Goal: Navigation & Orientation: Find specific page/section

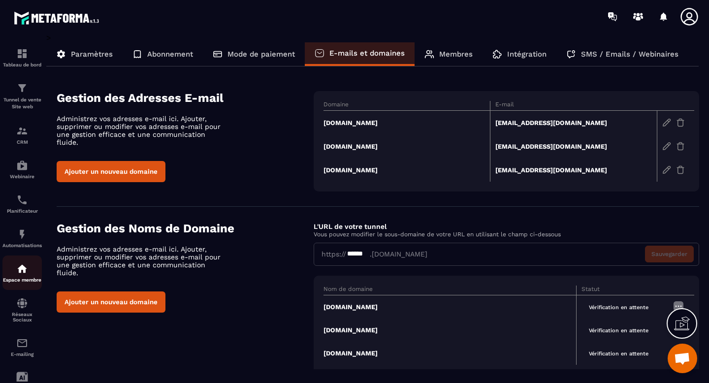
click at [21, 265] on img at bounding box center [22, 269] width 12 height 12
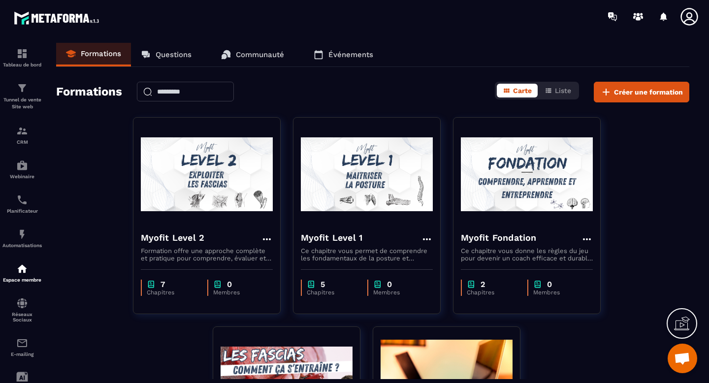
click at [251, 55] on p "Communauté" at bounding box center [260, 54] width 48 height 9
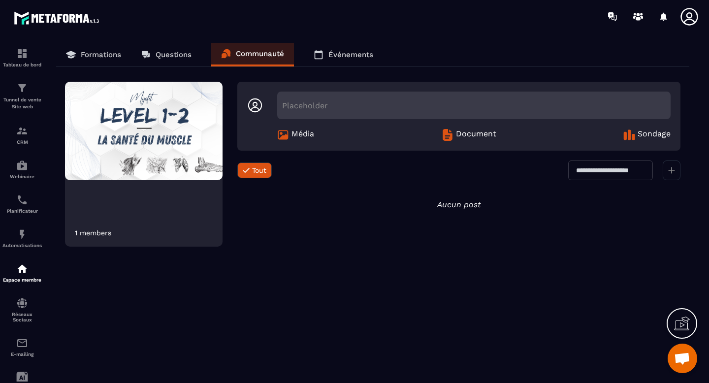
click at [105, 61] on link "Formations" at bounding box center [93, 55] width 75 height 24
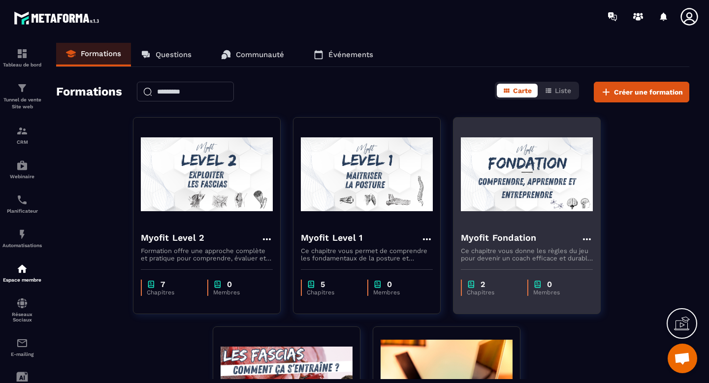
click at [544, 256] on p "Ce chapitre vous donne les règles du jeu pour devenir un coach efficace et dura…" at bounding box center [527, 254] width 132 height 15
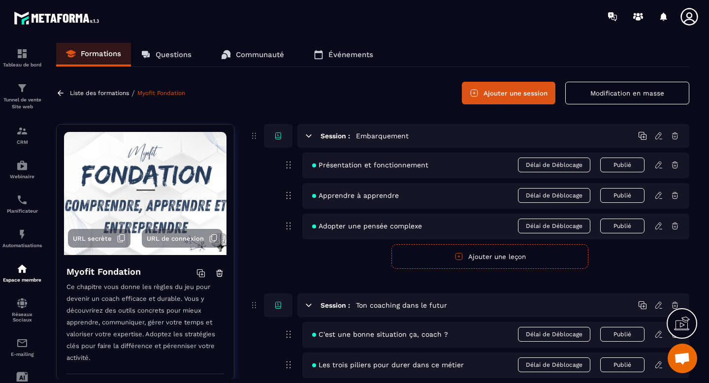
click at [350, 57] on p "Événements" at bounding box center [351, 54] width 45 height 9
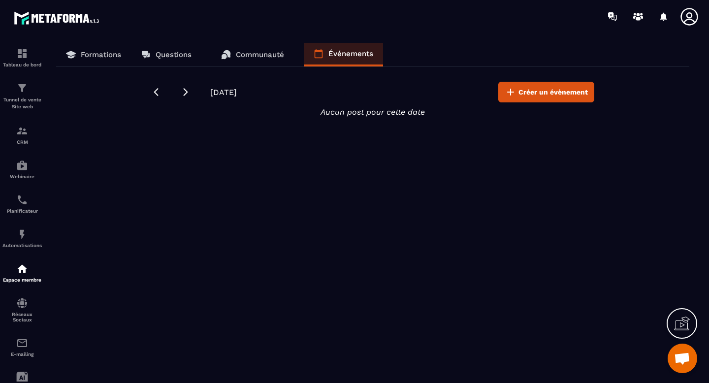
click at [254, 49] on link "Communauté" at bounding box center [252, 55] width 83 height 24
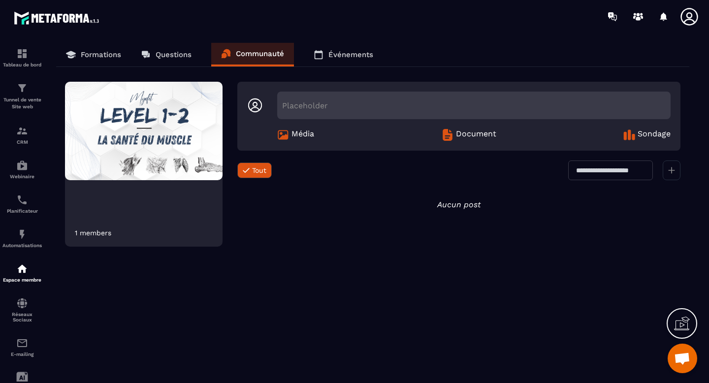
click at [175, 58] on p "Questions" at bounding box center [174, 54] width 36 height 9
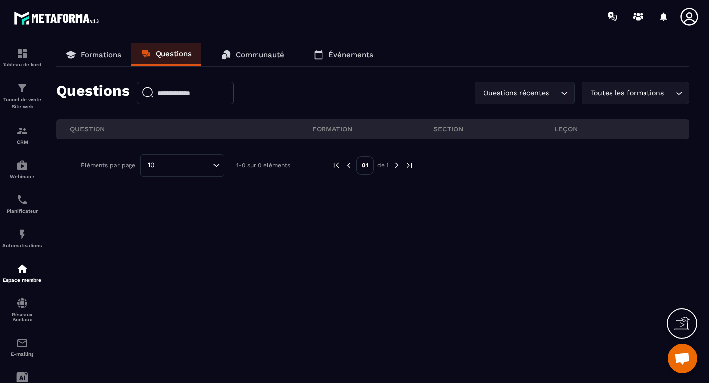
click at [83, 50] on p "Formations" at bounding box center [101, 54] width 40 height 9
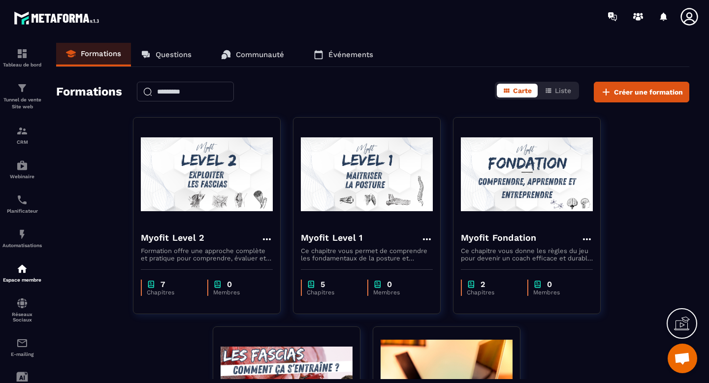
click at [680, 363] on span "Ouvrir le chat" at bounding box center [682, 360] width 16 height 14
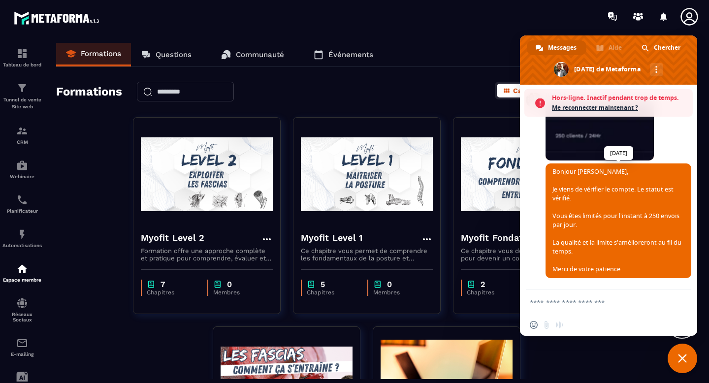
scroll to position [6023, 0]
click at [671, 49] on span "Chercher" at bounding box center [667, 47] width 27 height 15
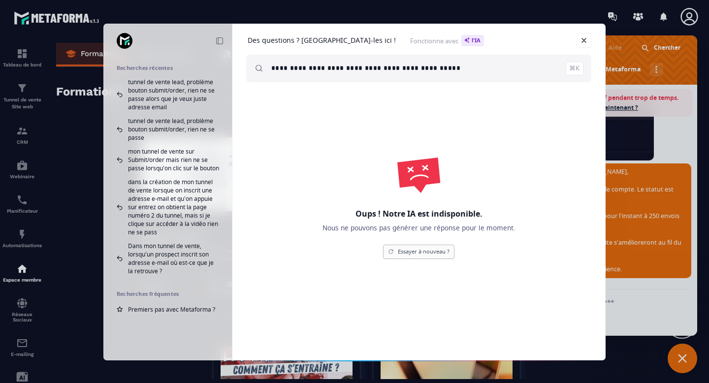
type input "**********"
click at [397, 249] on link "Essayer à nouveau ?" at bounding box center [418, 252] width 71 height 14
